Goal: Communication & Community: Answer question/provide support

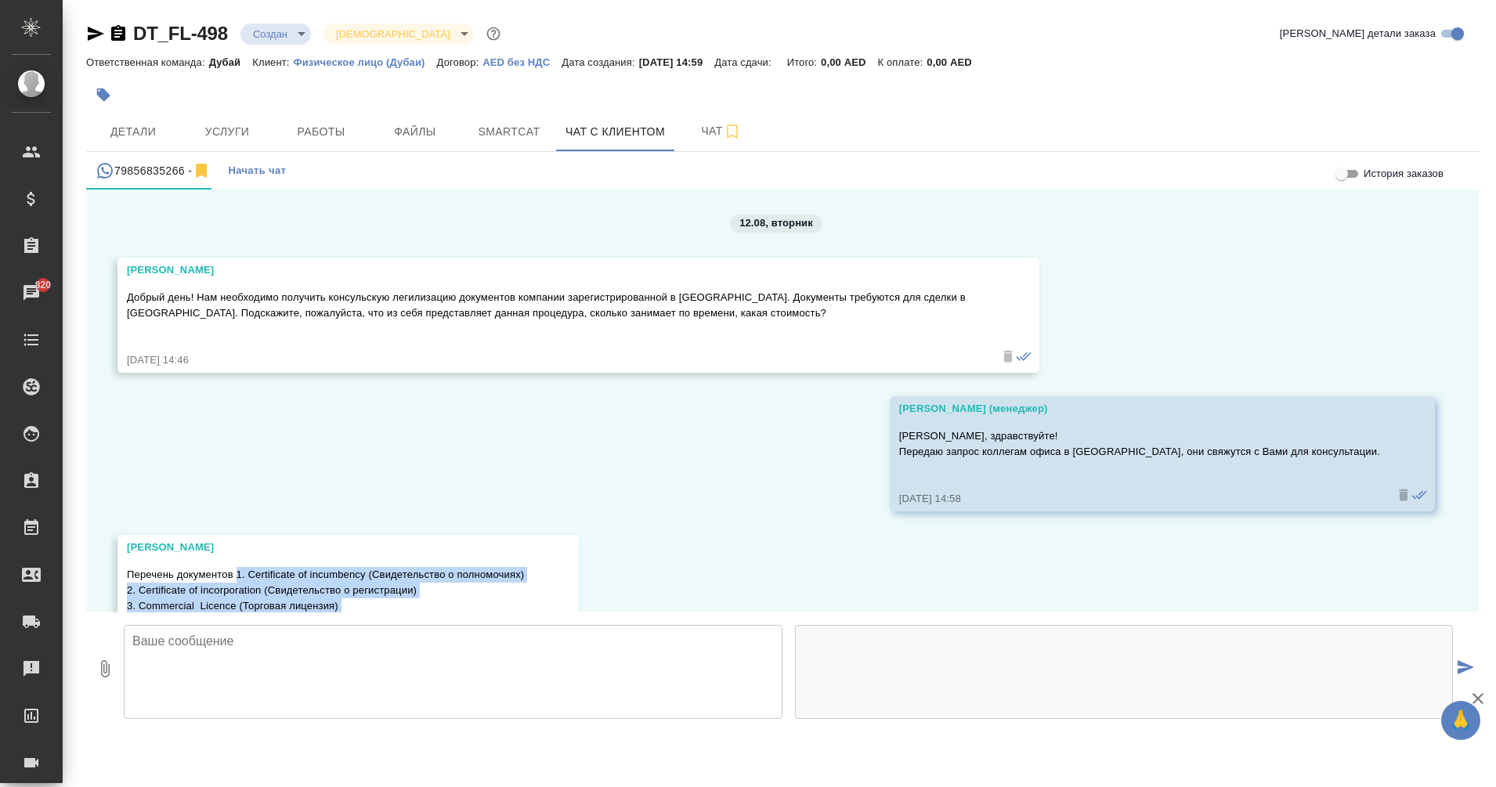
scroll to position [831, 0]
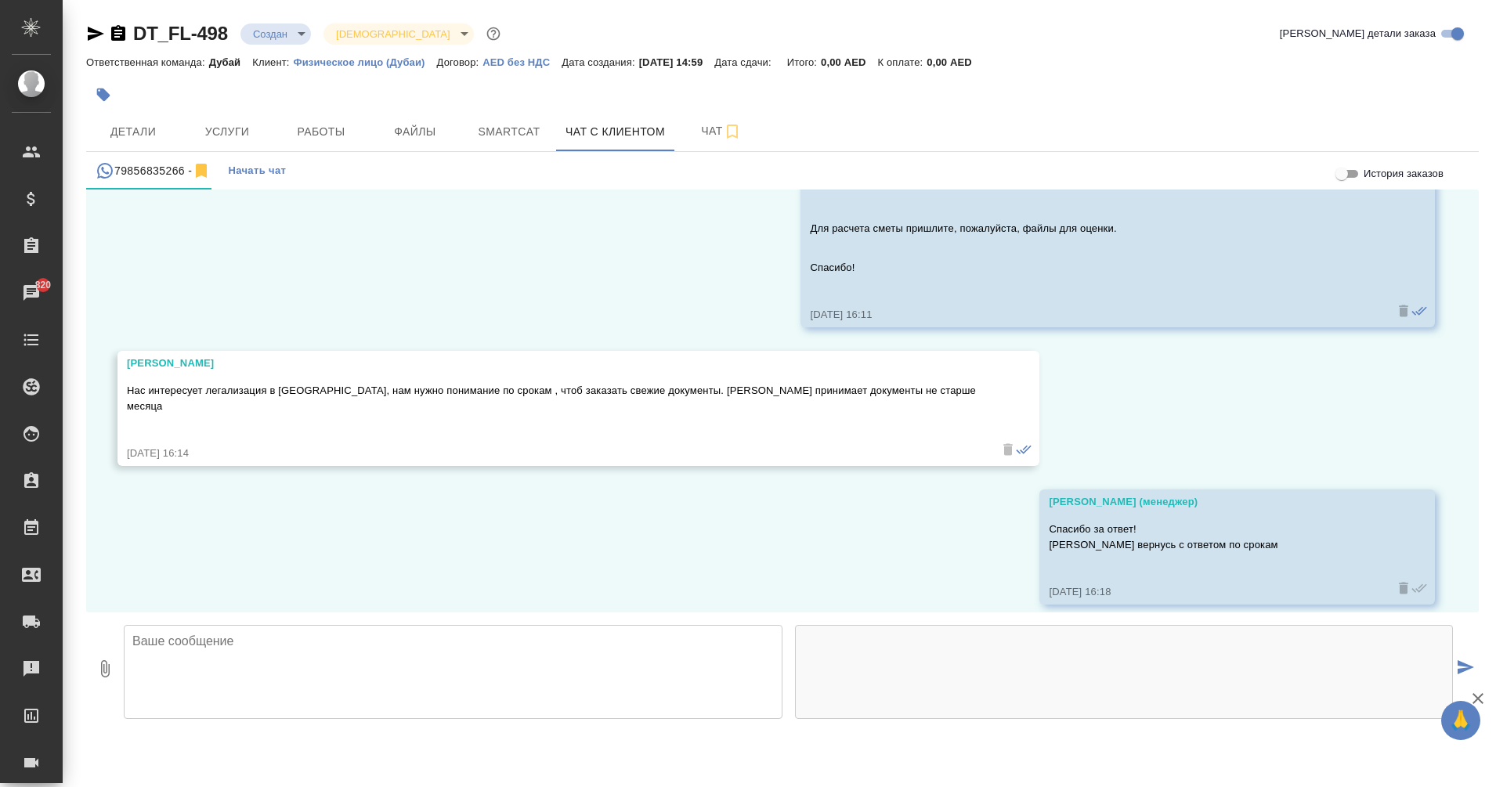
click at [346, 654] on textarea at bounding box center [453, 672] width 659 height 94
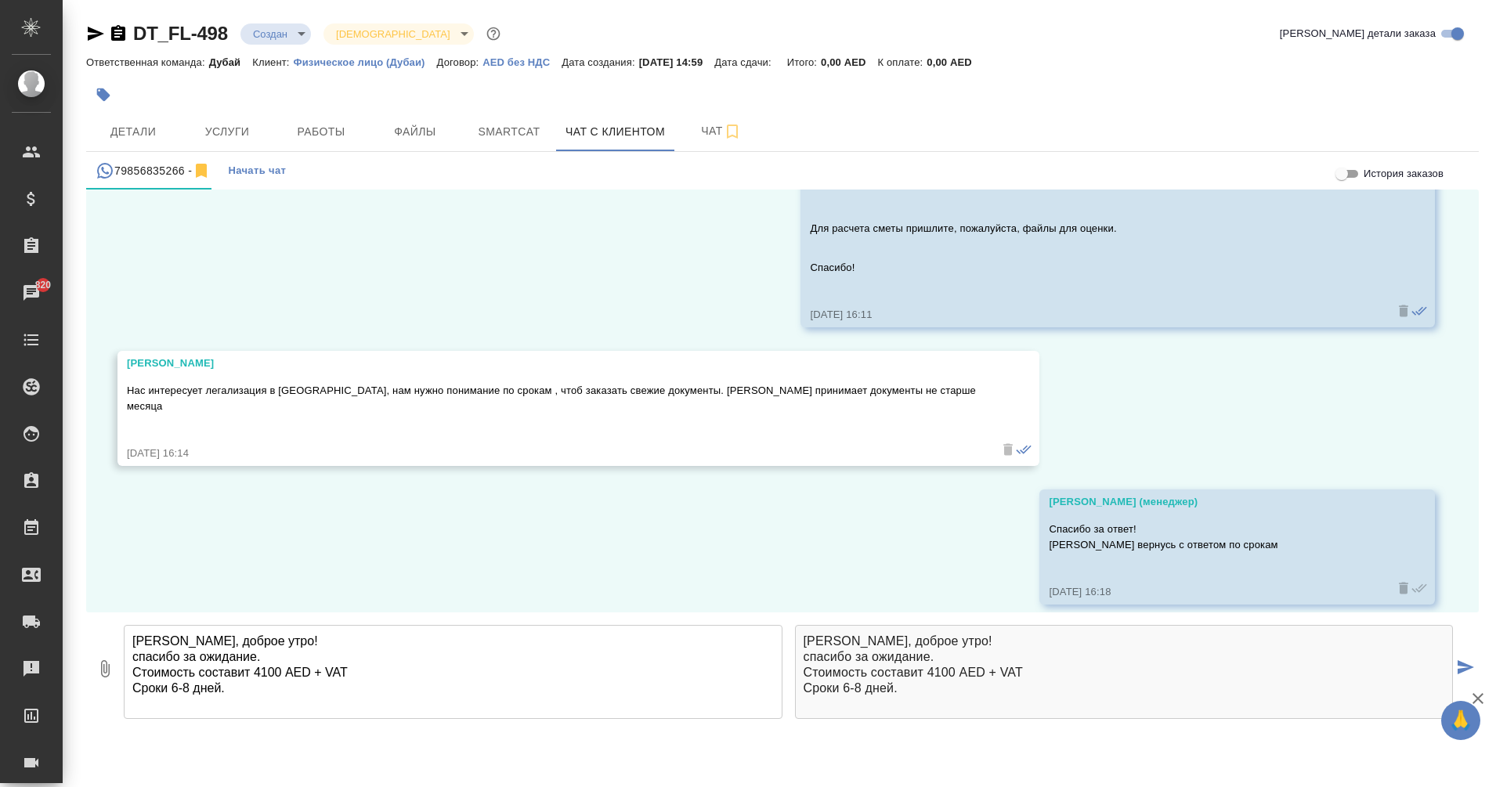
scroll to position [8, 0]
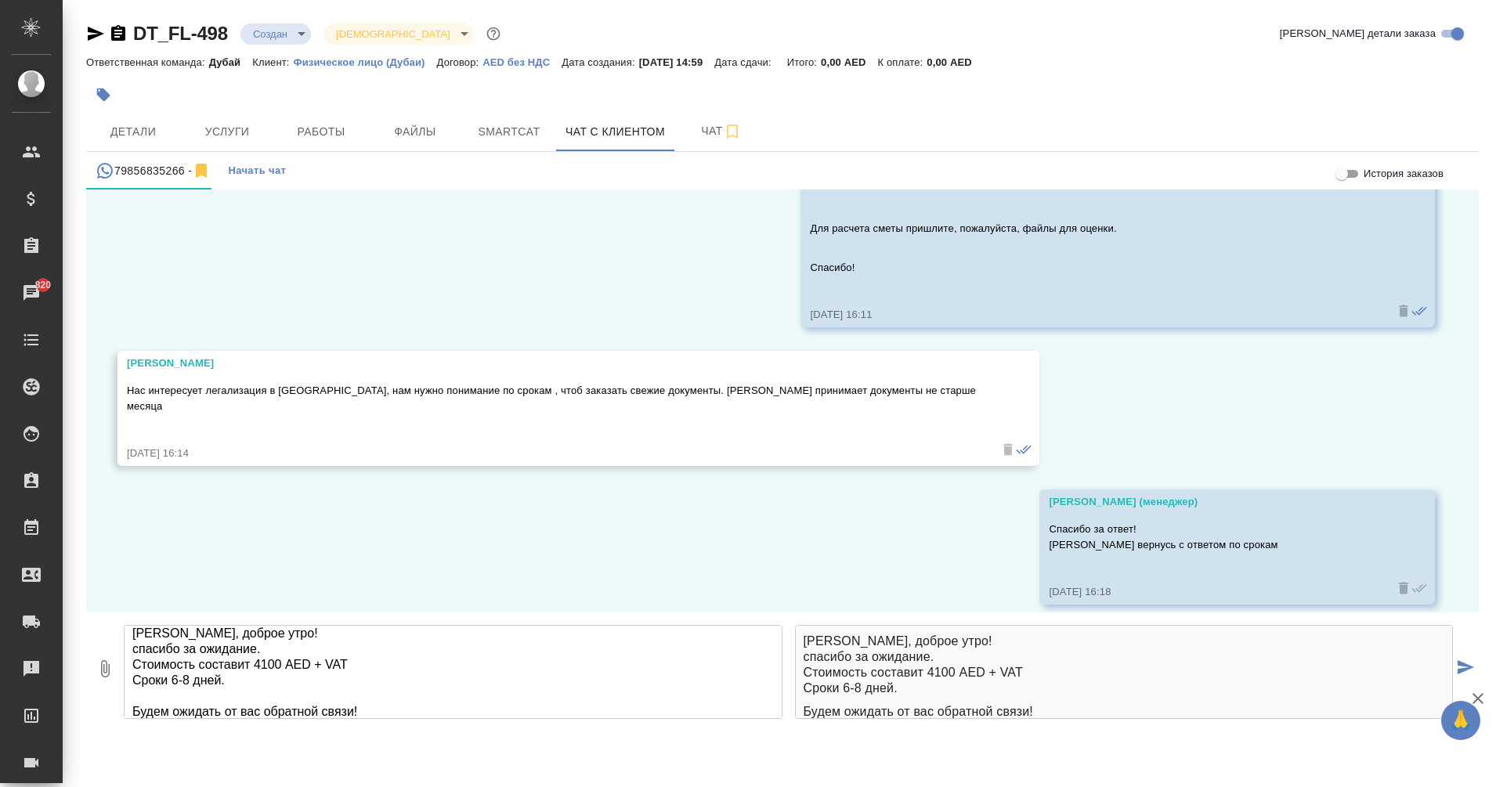
type textarea "Ирина, доброе утро! спасибо за ожидание. Стоимость составит 4100 AED + VAT Срок…"
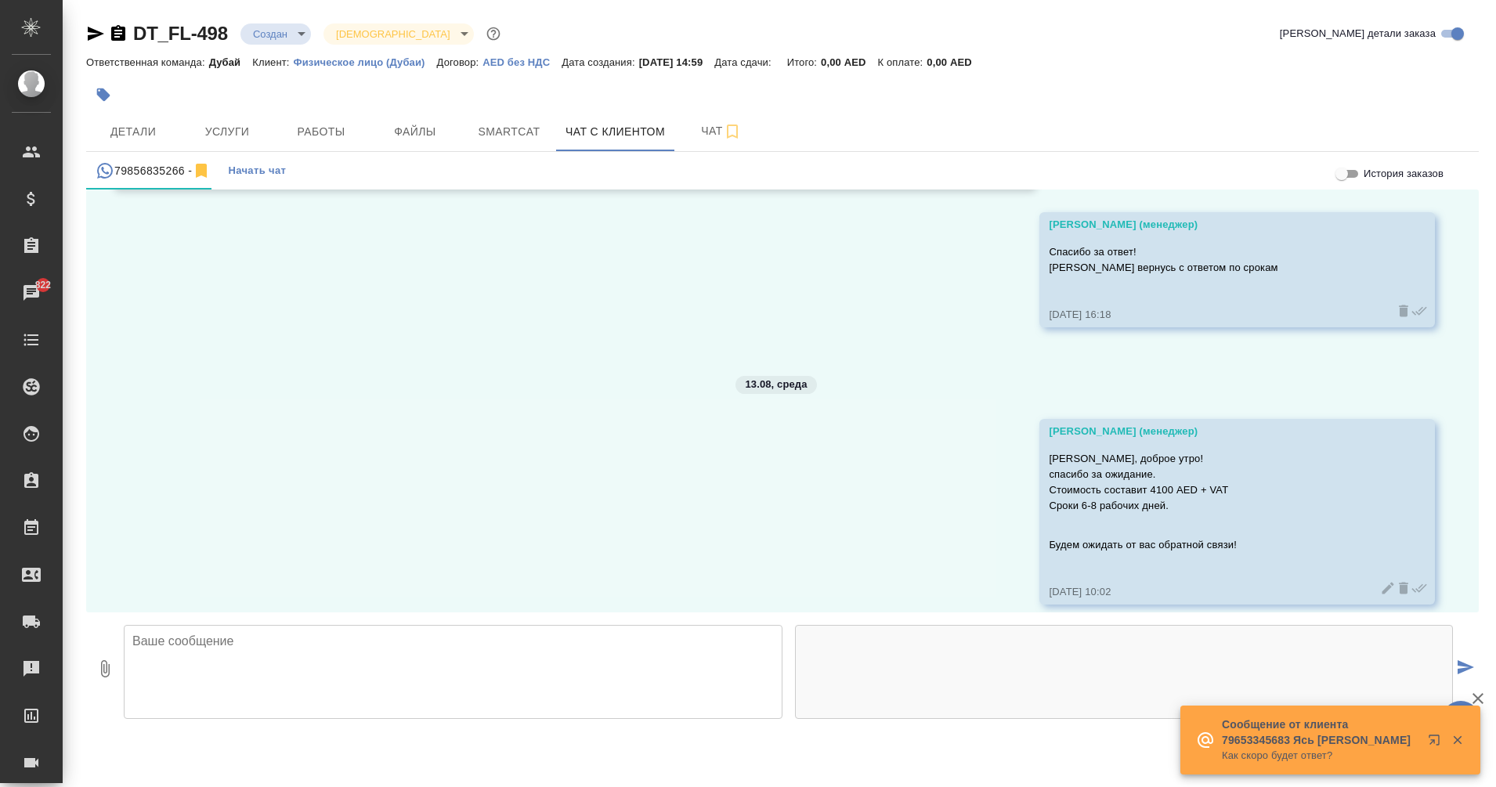
scroll to position [1231, 0]
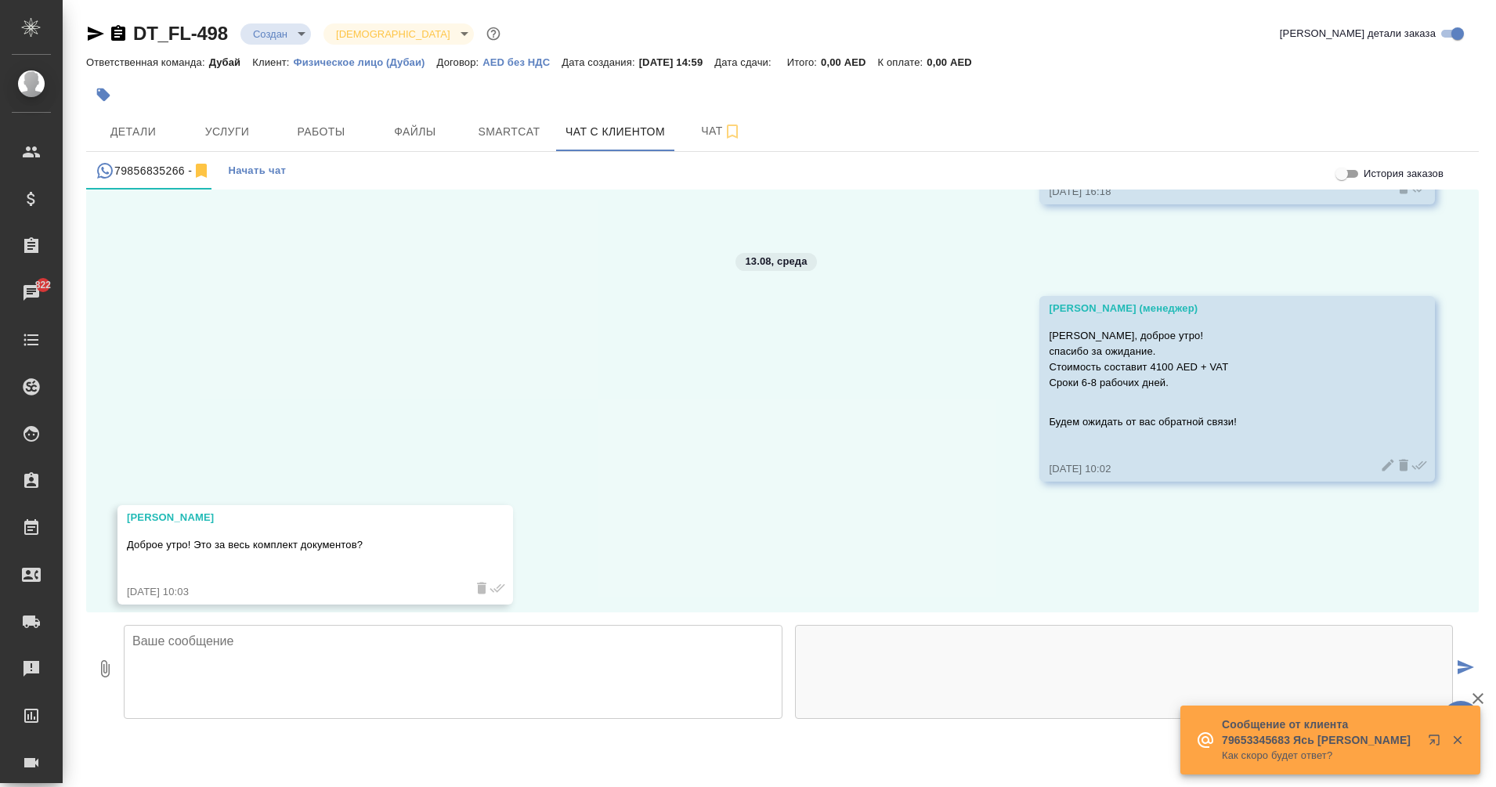
click at [603, 659] on textarea at bounding box center [453, 672] width 659 height 94
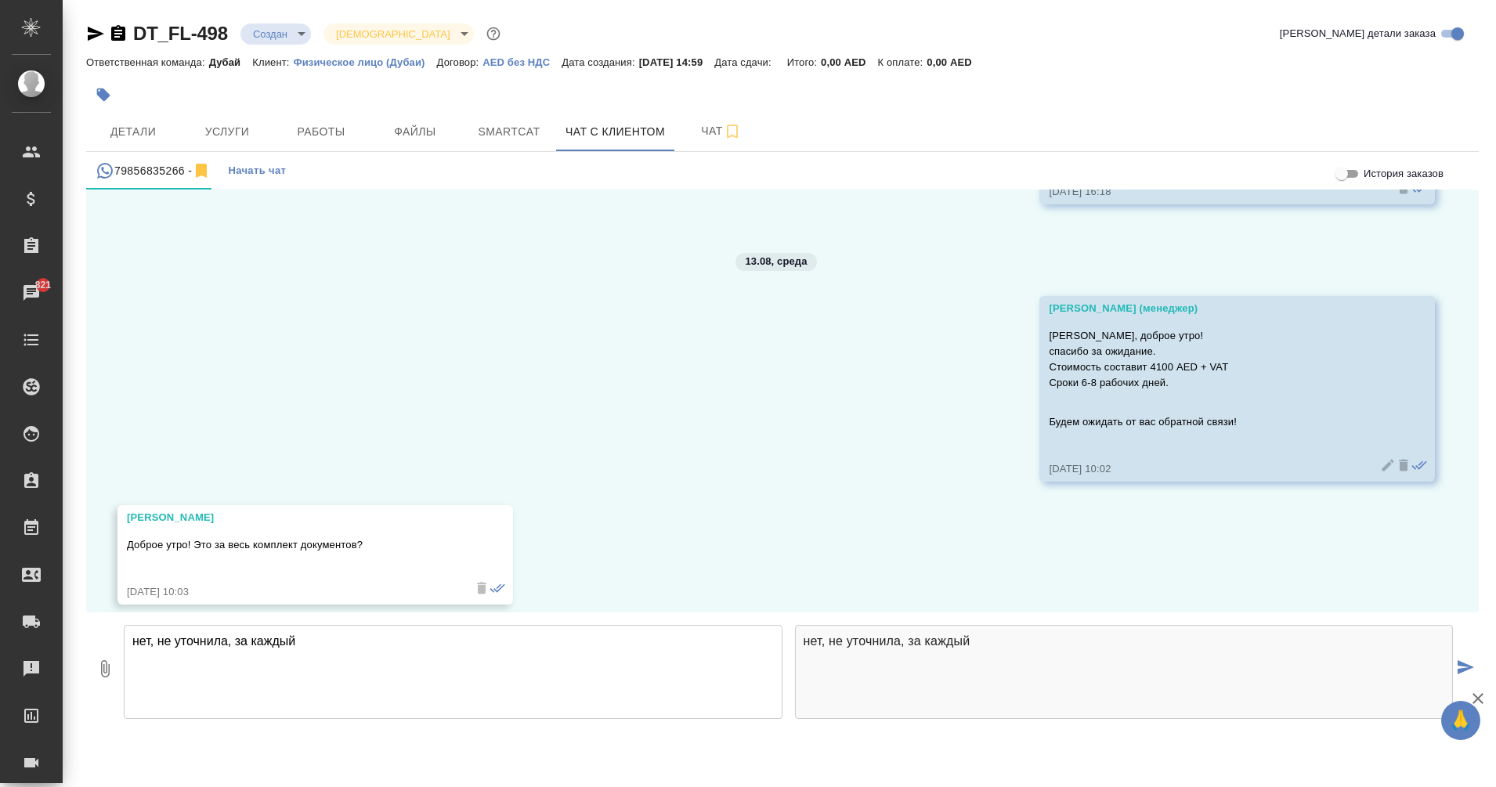
click at [236, 642] on textarea "нет, не уточнила, за каждый" at bounding box center [453, 672] width 659 height 94
type textarea "нет, не уточнила, это за каждый"
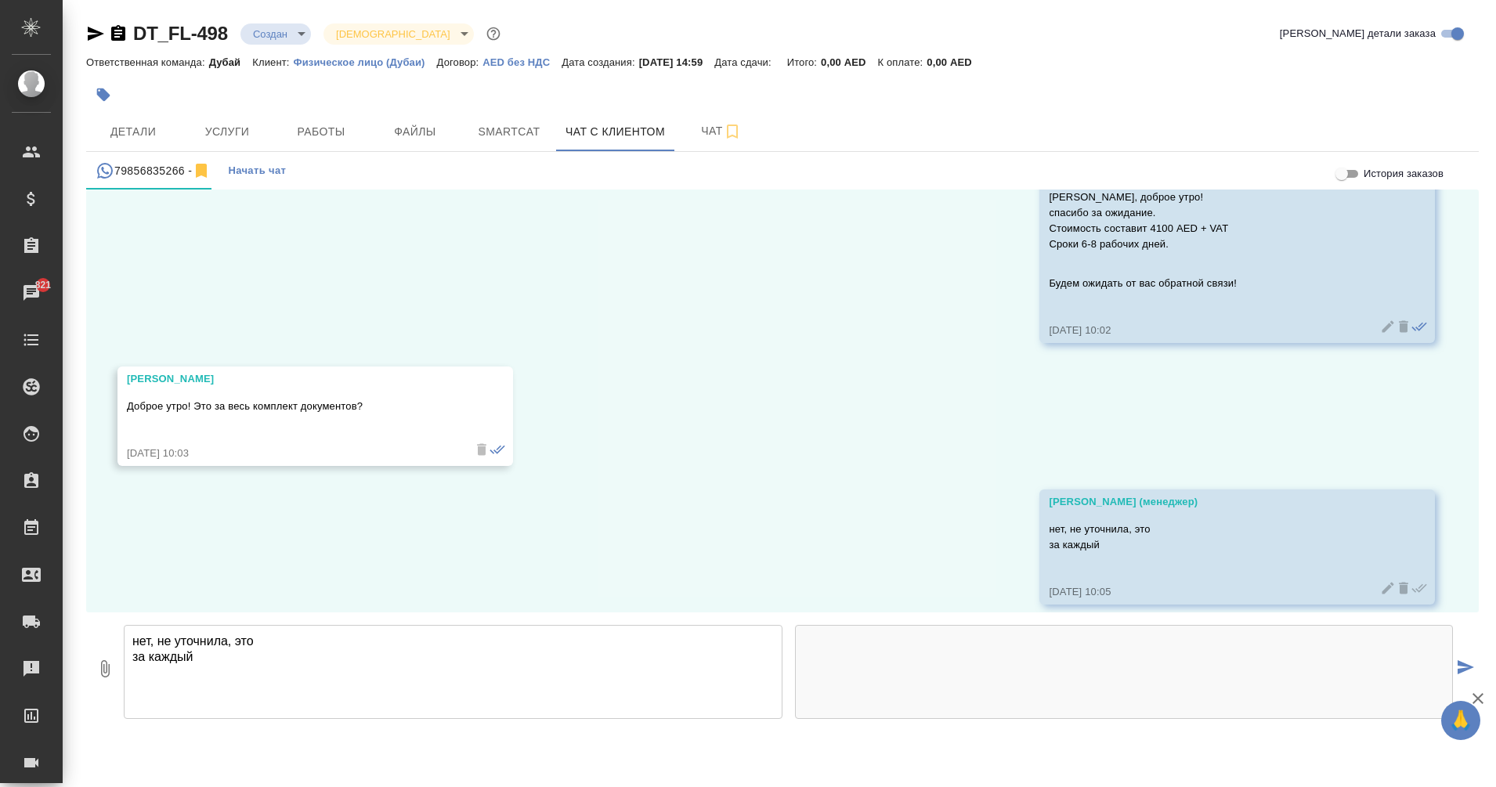
scroll to position [1493, 0]
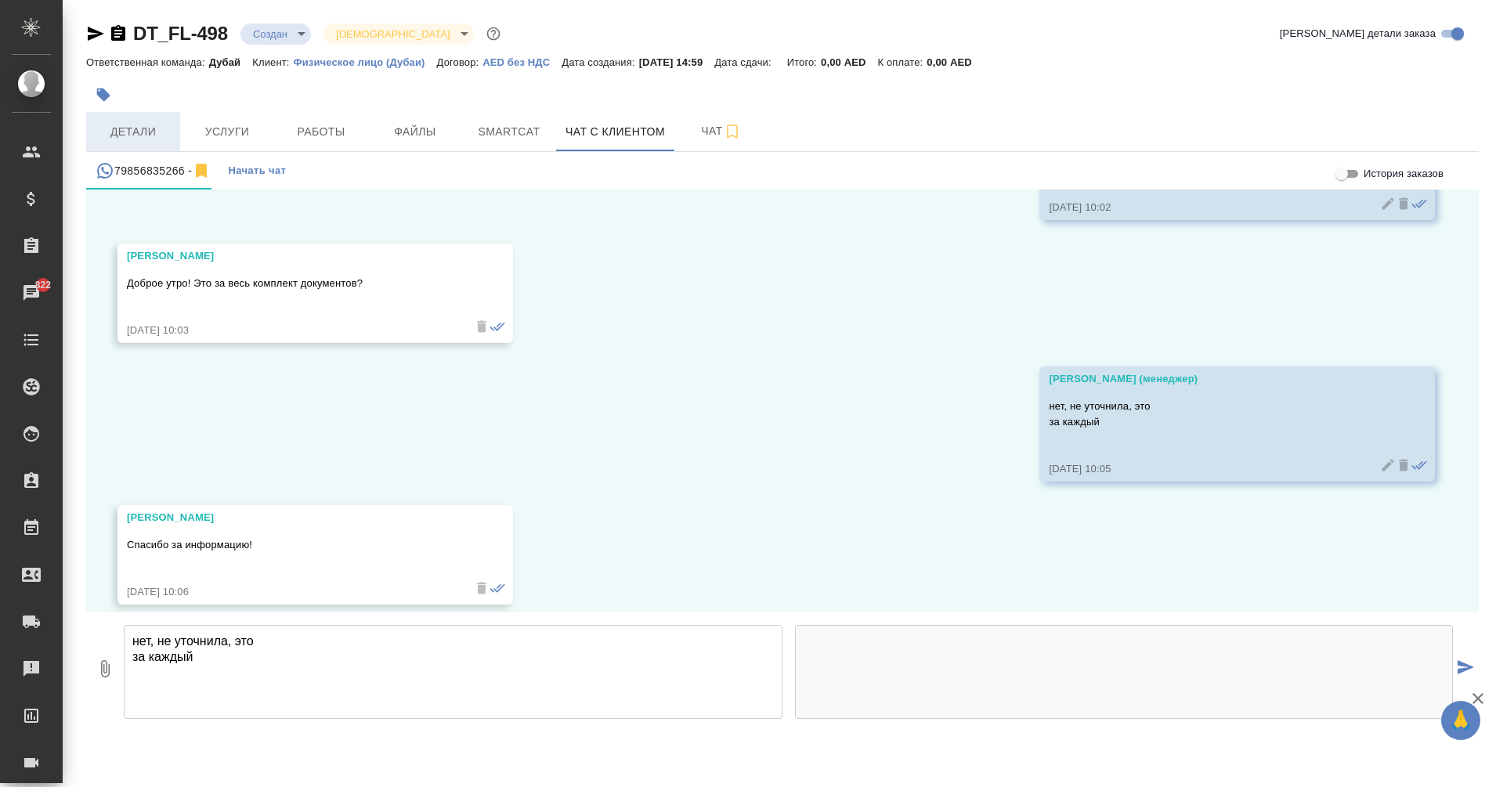
click at [141, 130] on span "Детали" at bounding box center [133, 132] width 75 height 20
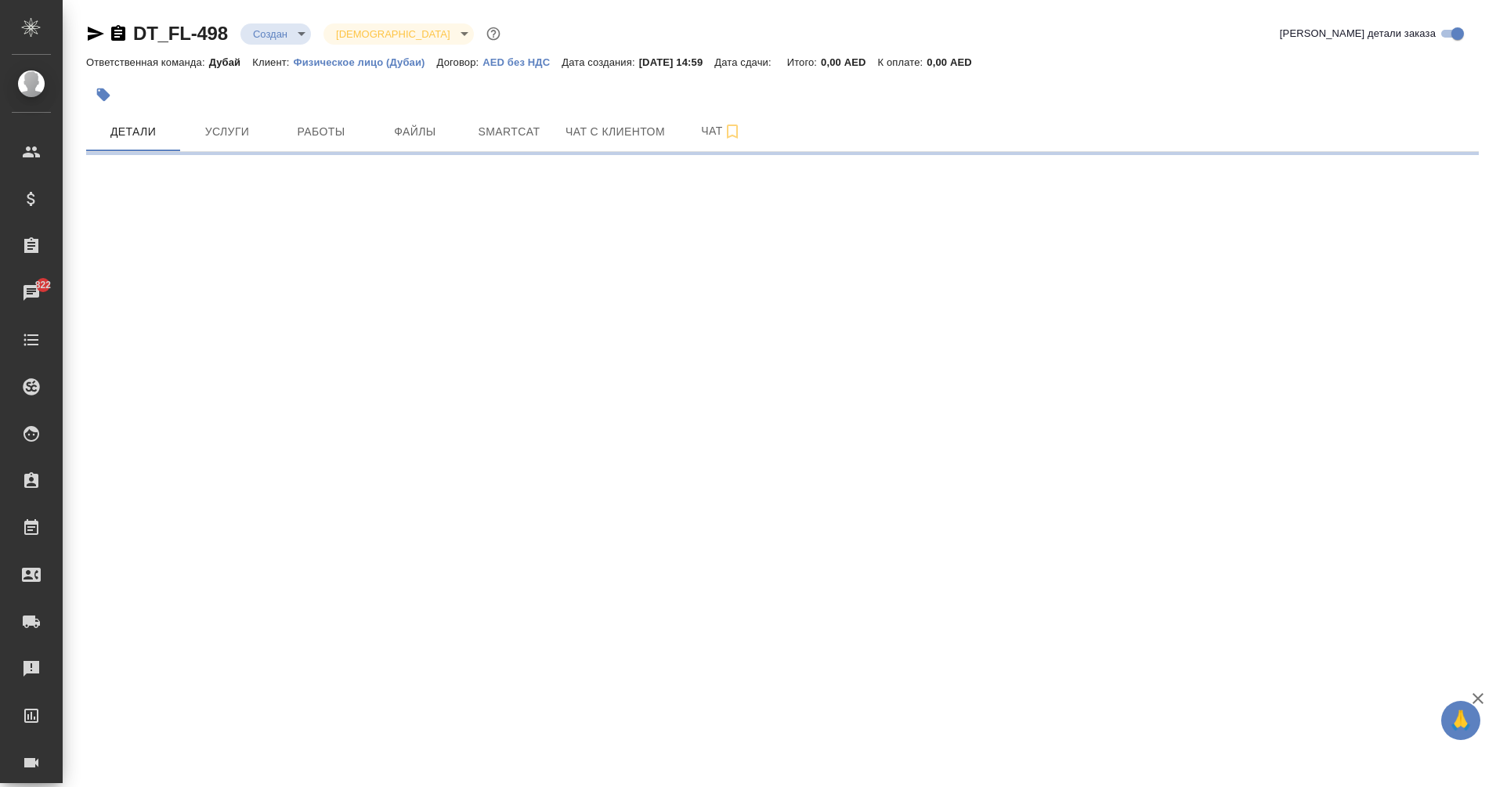
select select "RU"
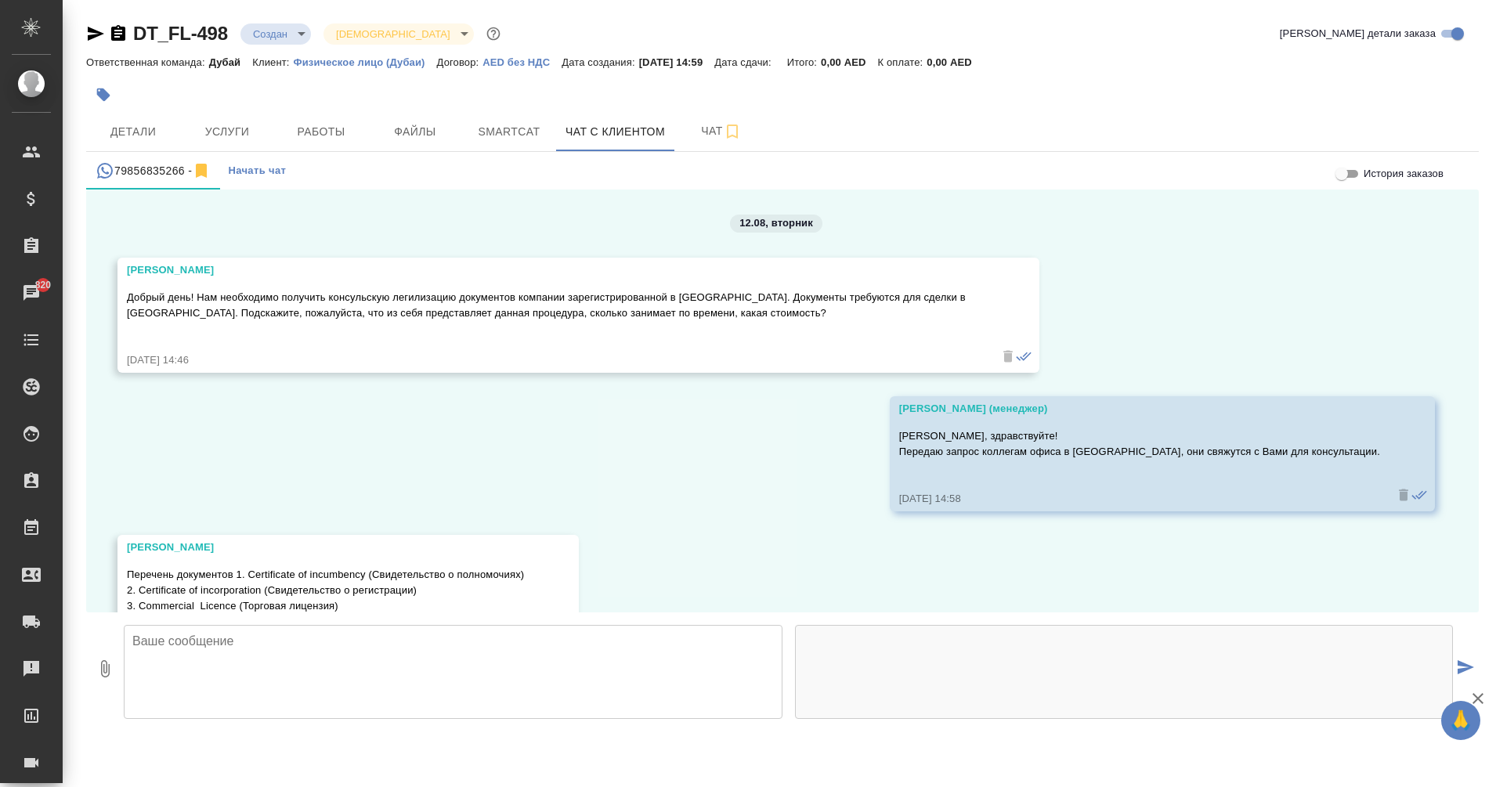
scroll to position [1108, 0]
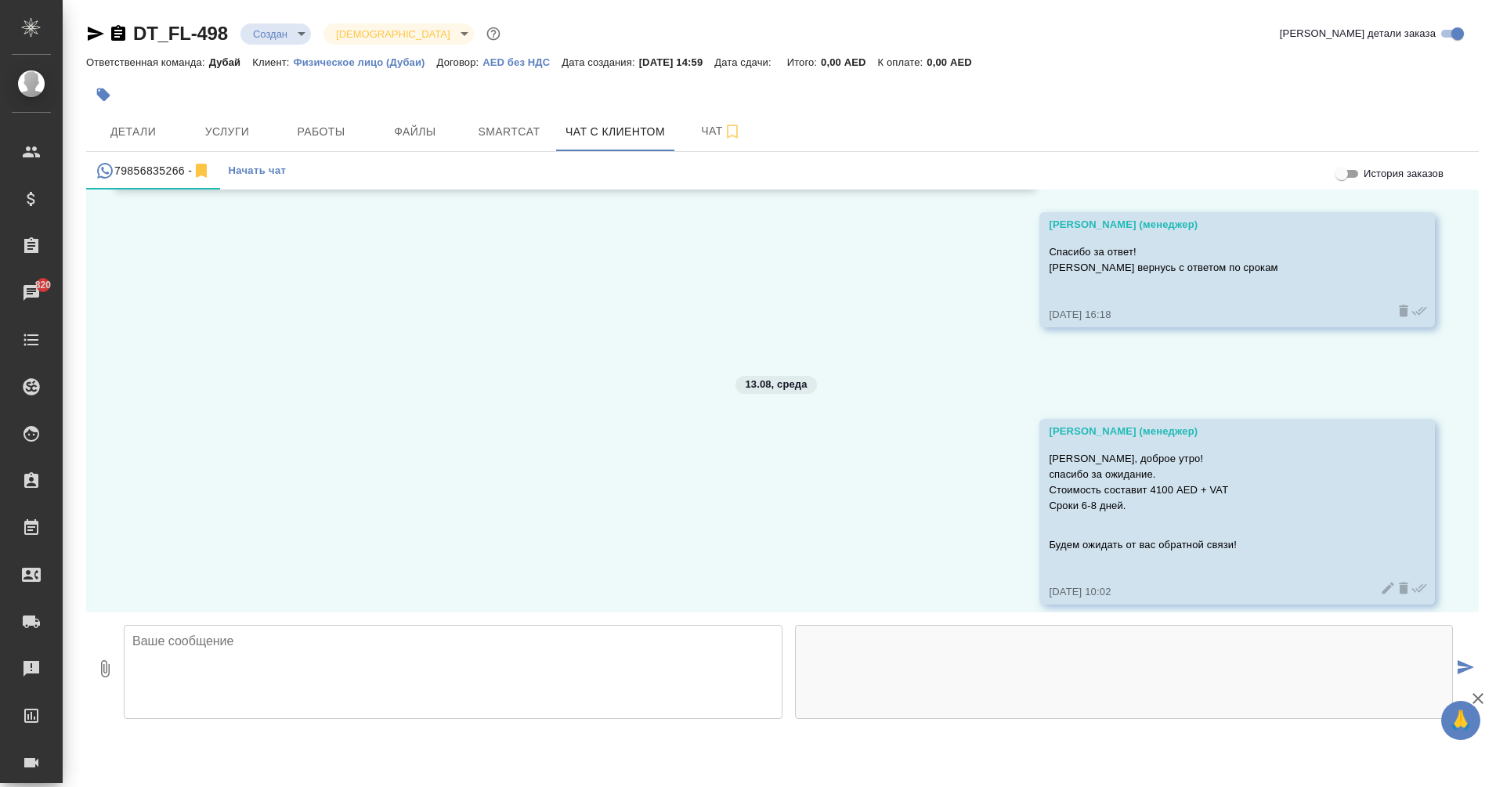
click at [1380, 580] on icon at bounding box center [1388, 588] width 16 height 16
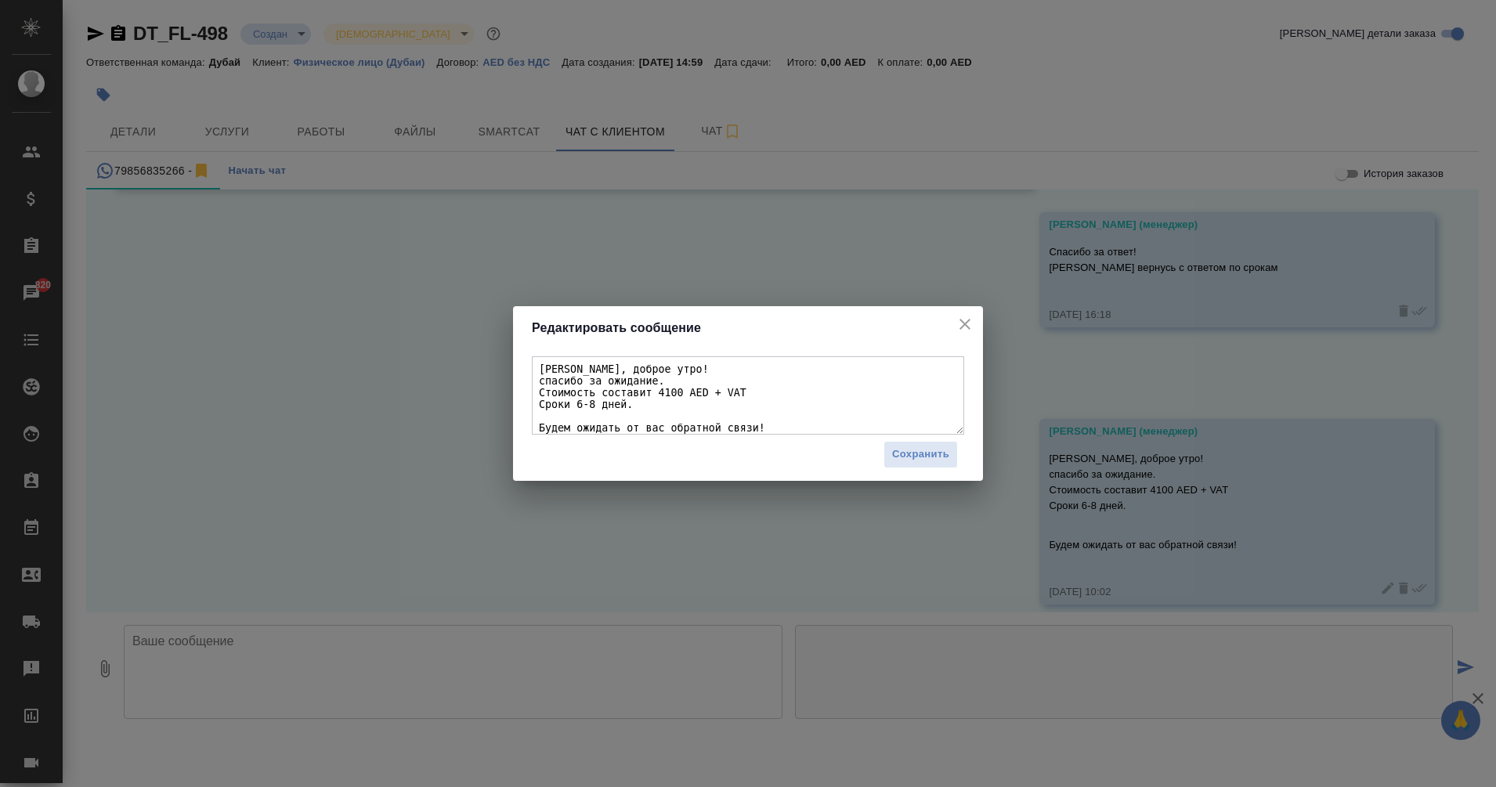
click at [592, 407] on textarea "Ирина, доброе утро! спасибо за ожидание. Стоимость составит 4100 AED + VAT Срок…" at bounding box center [748, 395] width 432 height 78
type textarea "Ирина, доброе утро! спасибо за ожидание. Стоимость составит 4100 AED + VAT Срок…"
click at [922, 455] on span "Сохранить" at bounding box center [920, 455] width 57 height 18
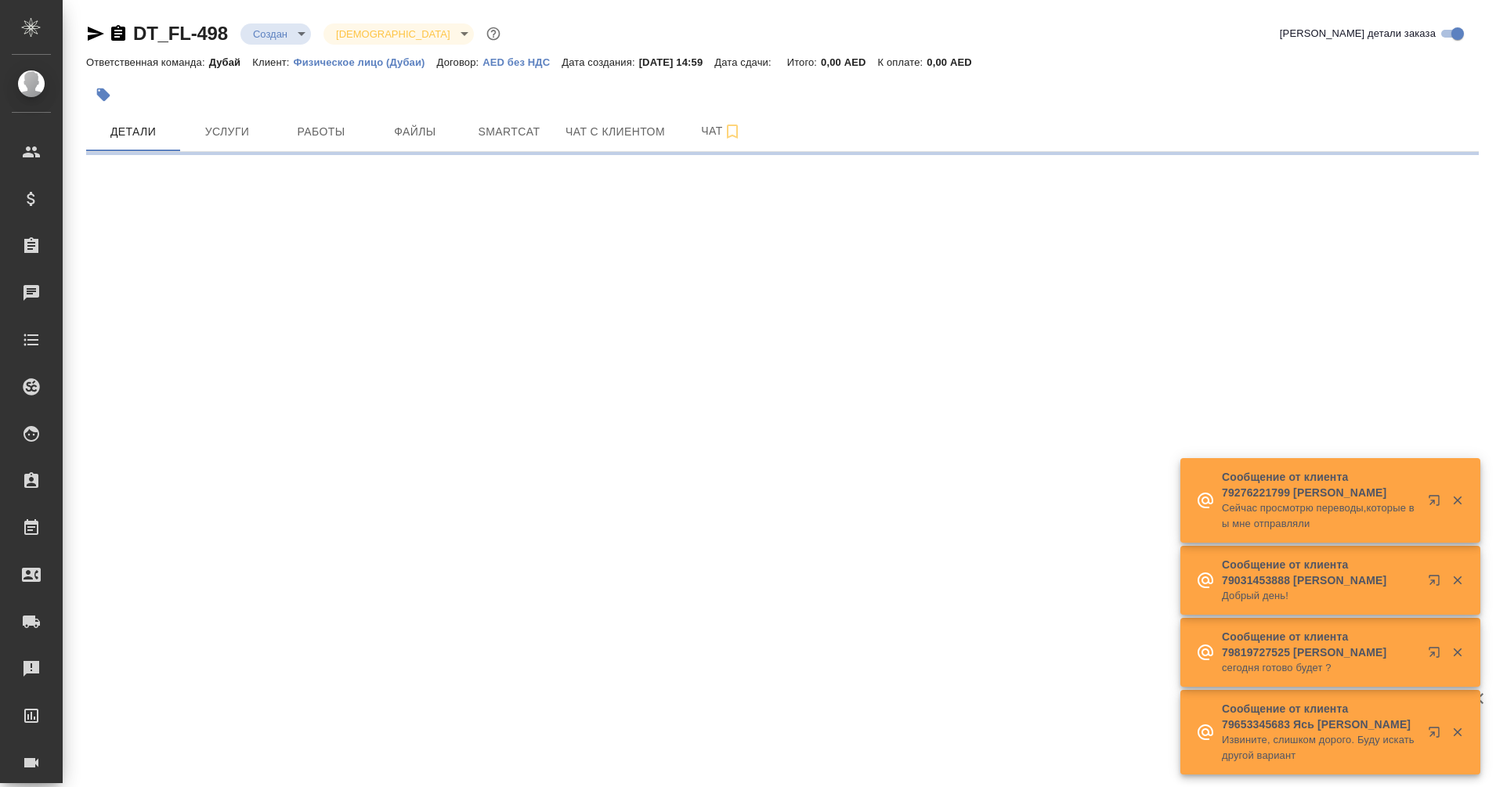
select select "RU"
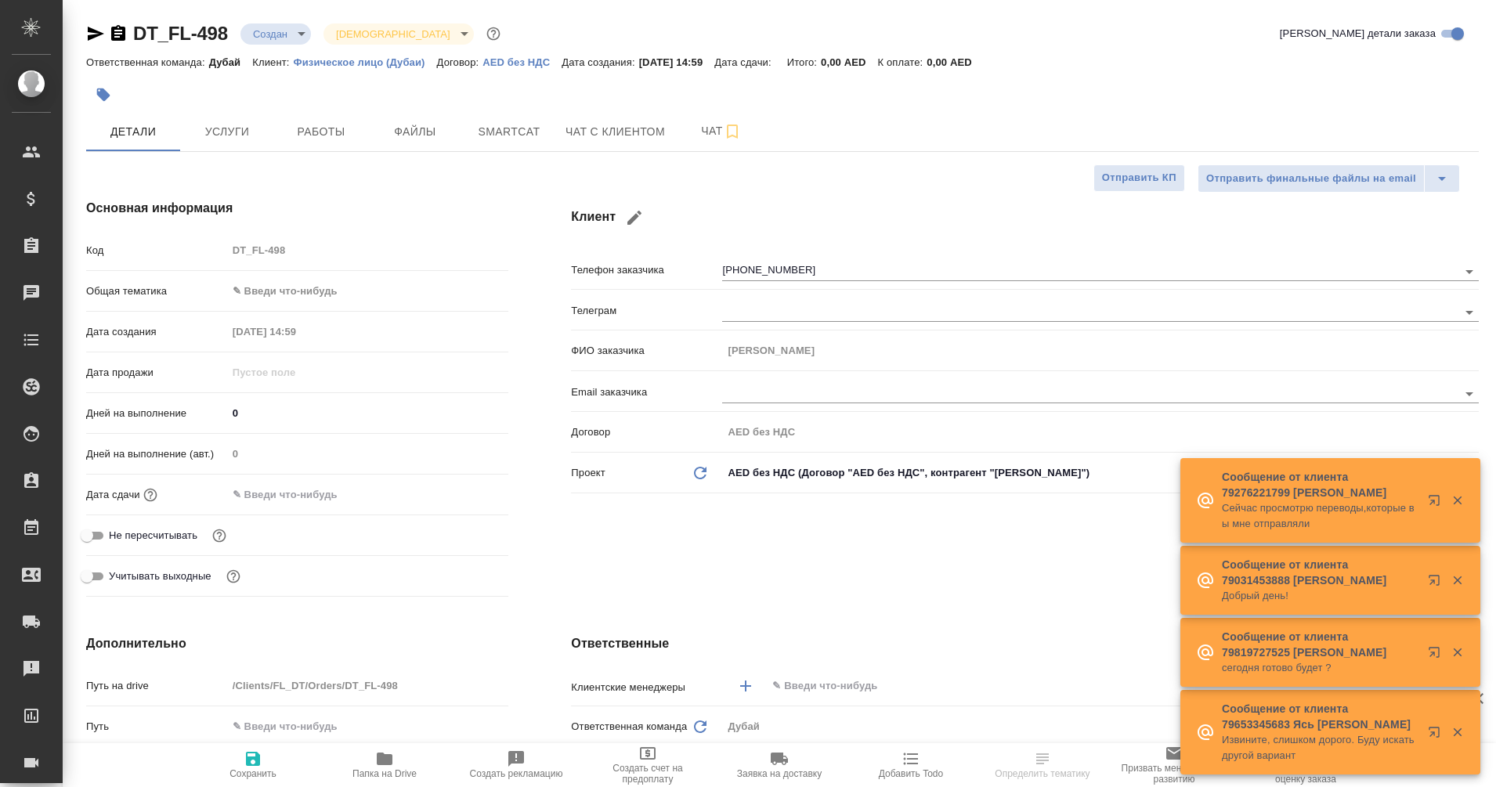
type textarea "x"
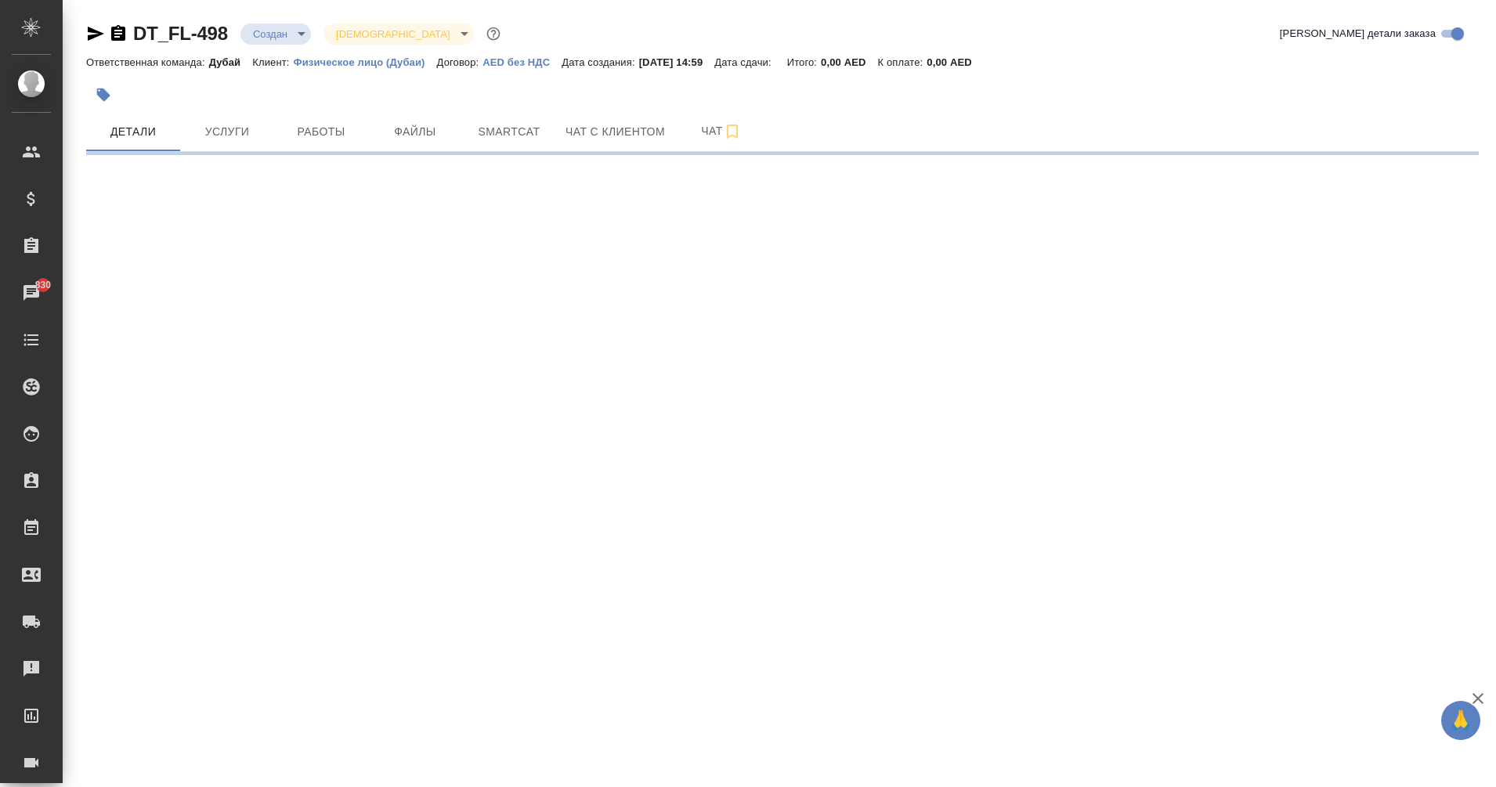
select select "RU"
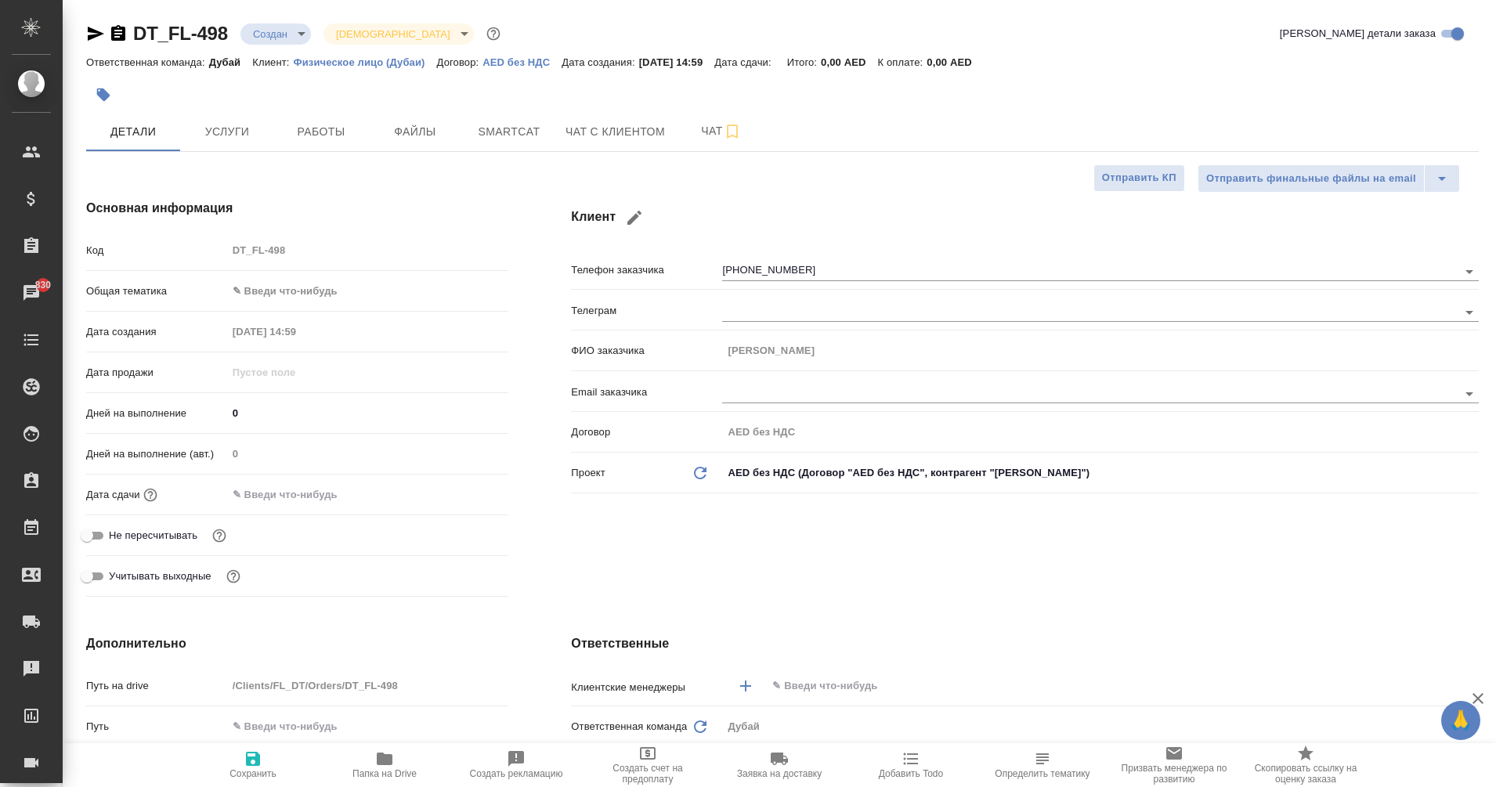
type textarea "x"
click at [638, 129] on span "Чат с клиентом" at bounding box center [615, 132] width 99 height 20
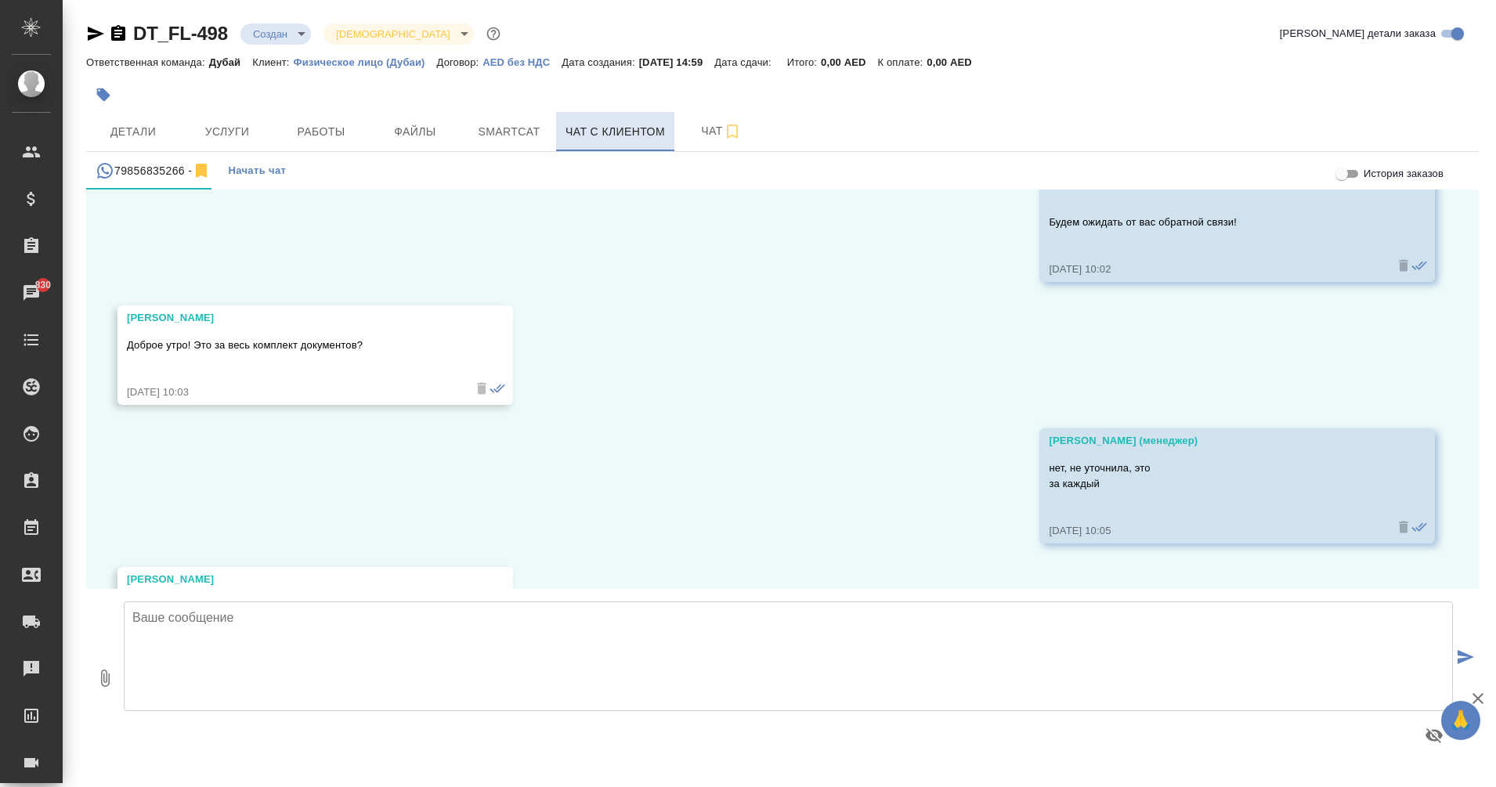
scroll to position [1517, 0]
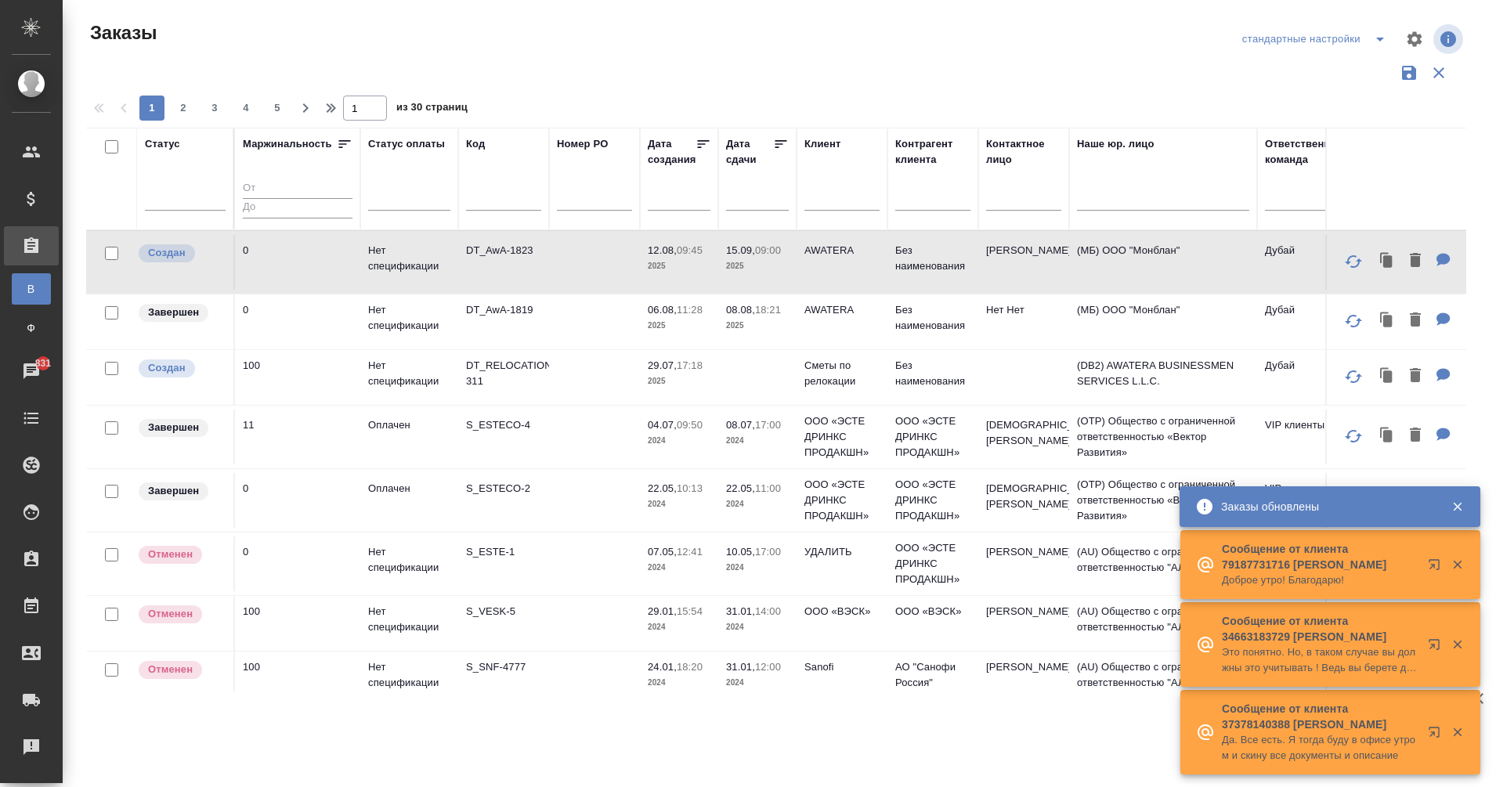
scroll to position [987, 114]
